Goal: Navigation & Orientation: Find specific page/section

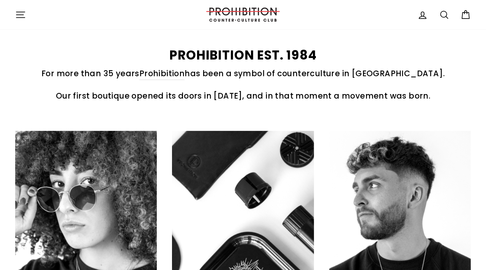
scroll to position [342, 0]
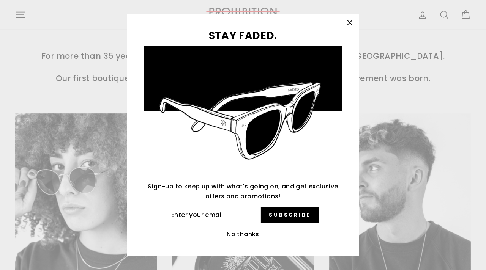
click at [345, 22] on icon "button" at bounding box center [349, 22] width 11 height 11
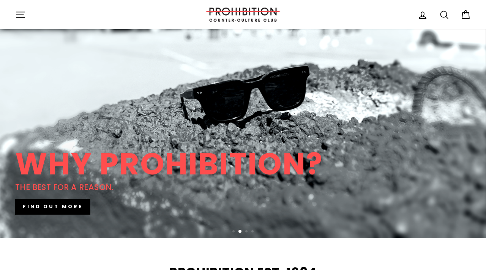
scroll to position [0, 0]
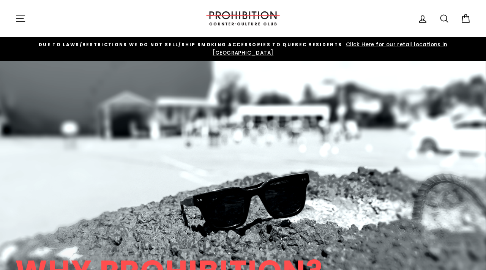
click at [22, 22] on icon "button" at bounding box center [20, 18] width 11 height 11
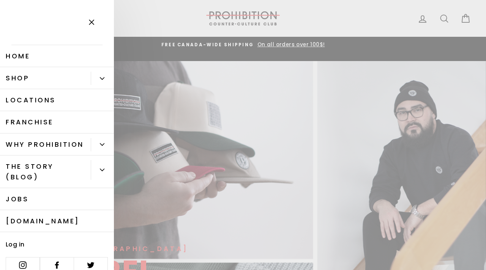
click at [101, 81] on button "Primary" at bounding box center [102, 78] width 23 height 13
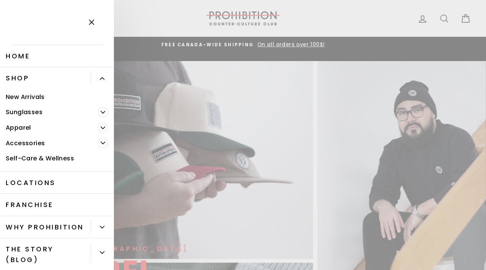
click at [33, 146] on link "Accessories" at bounding box center [49, 143] width 98 height 16
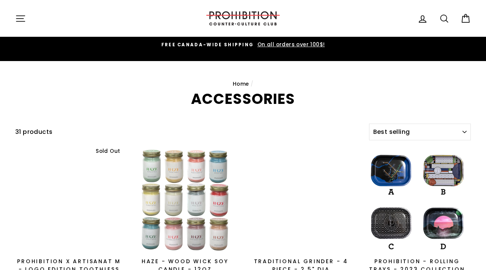
select select "best-selling"
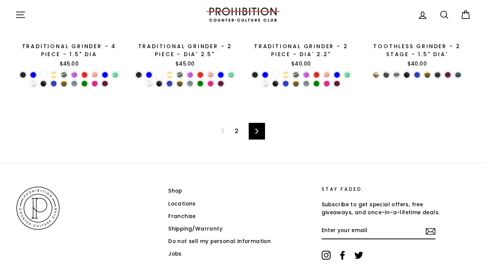
scroll to position [1206, 0]
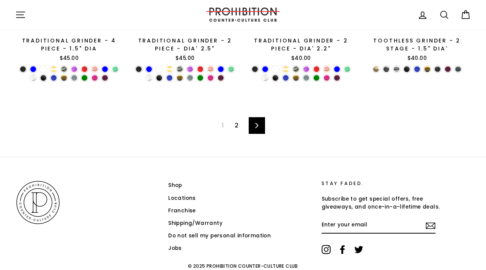
click at [236, 120] on link "2" at bounding box center [236, 126] width 13 height 12
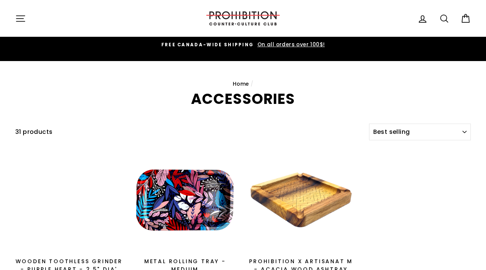
select select "best-selling"
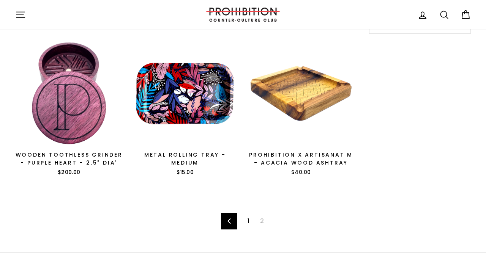
scroll to position [107, 0]
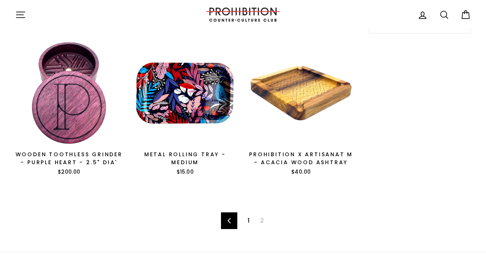
click at [246, 215] on link "1" at bounding box center [248, 221] width 11 height 12
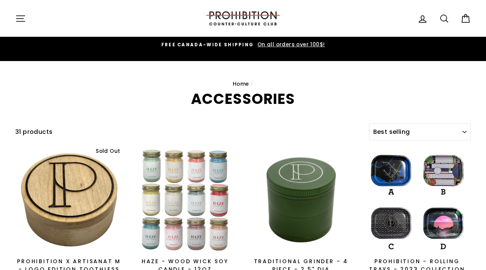
select select "best-selling"
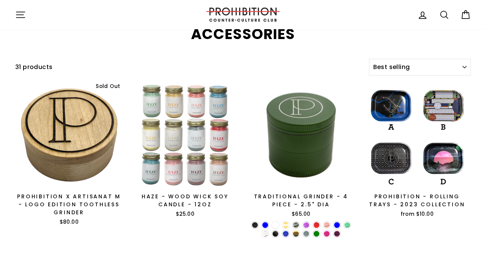
scroll to position [70, 0]
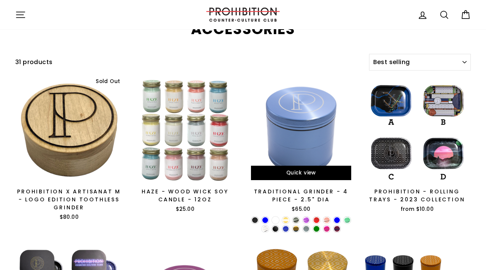
click at [310, 107] on div at bounding box center [301, 130] width 108 height 108
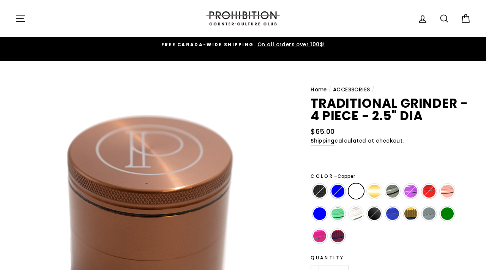
click at [22, 16] on icon "button" at bounding box center [20, 19] width 8 height 6
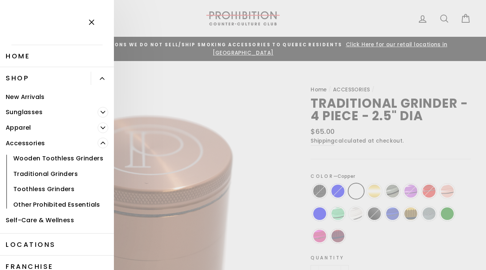
click at [57, 205] on link "Other Prohibited Essentials" at bounding box center [57, 205] width 114 height 16
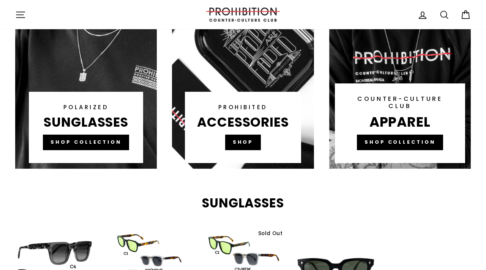
scroll to position [236, 0]
